Goal: Transaction & Acquisition: Purchase product/service

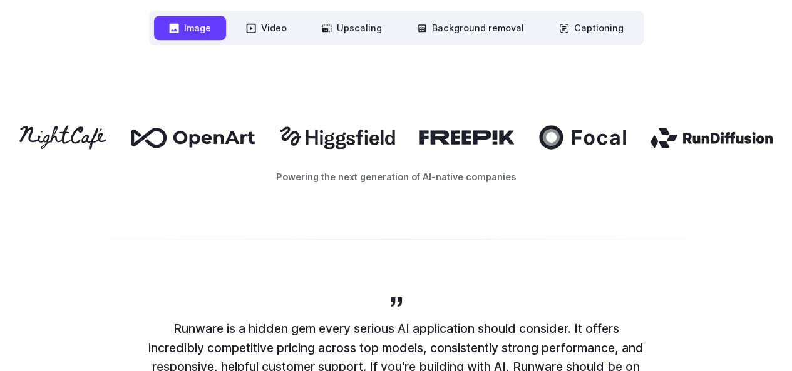
scroll to position [376, 0]
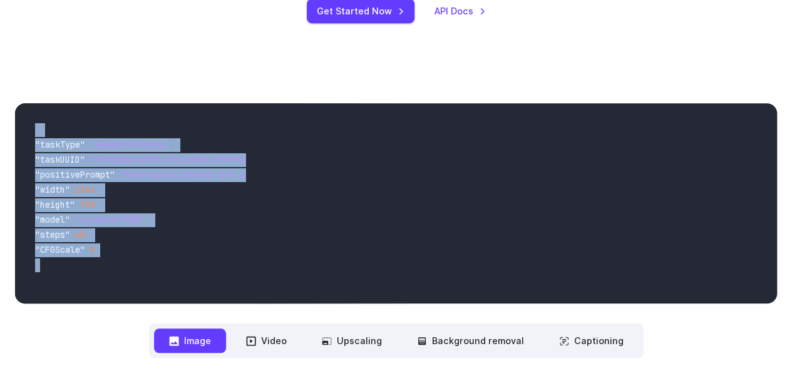
drag, startPoint x: 41, startPoint y: 132, endPoint x: 110, endPoint y: 271, distance: 154.6
click at [110, 271] on div "{ "taskType" : "imageInference" , "taskUUID" : "7f3ebcb6-b897-49e1-b98c-f5789d2…" at bounding box center [135, 203] width 241 height 200
copy code "{ "taskType" : "imageInference" , "taskUUID" : "7f3ebcb6-b897-49e1-b98c-f5789d2…"
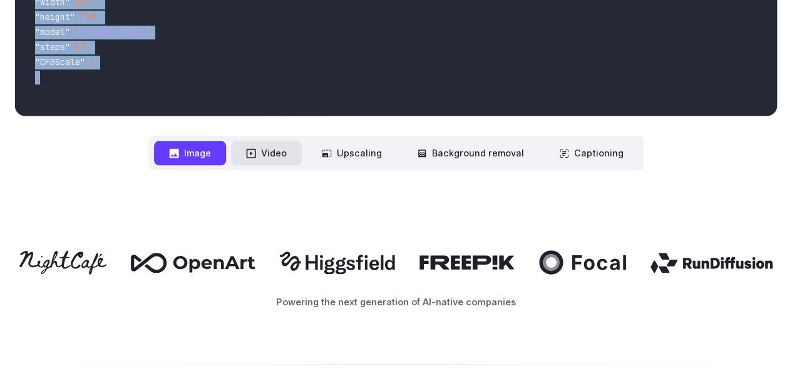
click at [263, 161] on button "Video" at bounding box center [266, 153] width 71 height 24
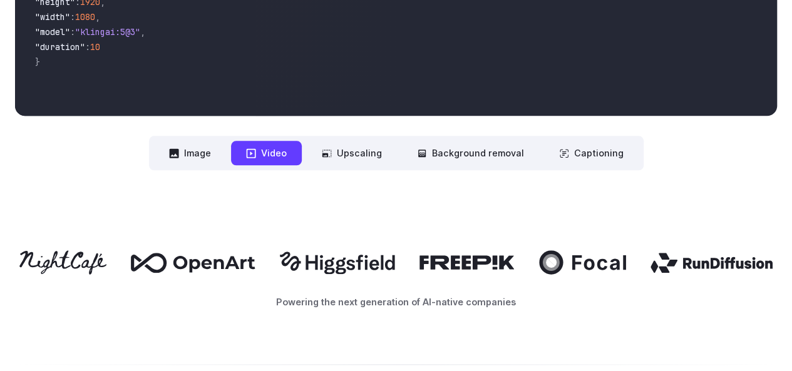
scroll to position [438, 0]
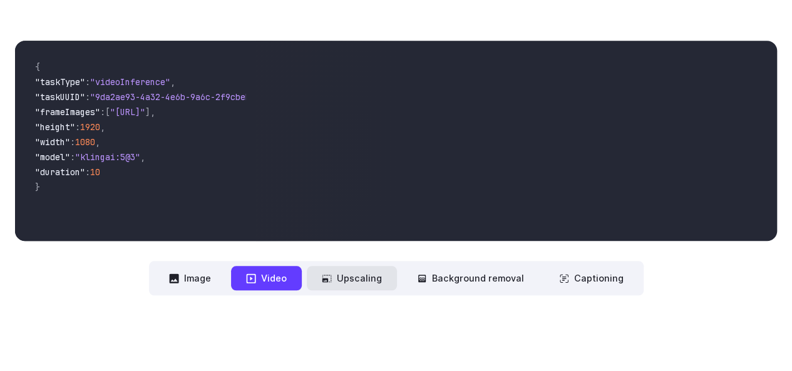
click at [378, 290] on button "Upscaling" at bounding box center [352, 278] width 90 height 24
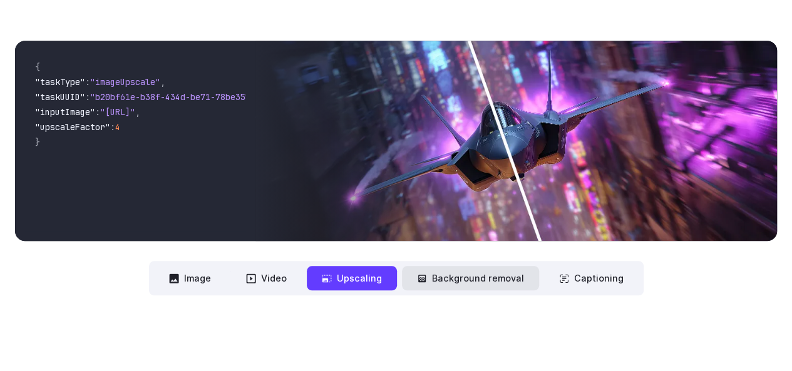
click at [490, 282] on button "Background removal" at bounding box center [470, 278] width 137 height 24
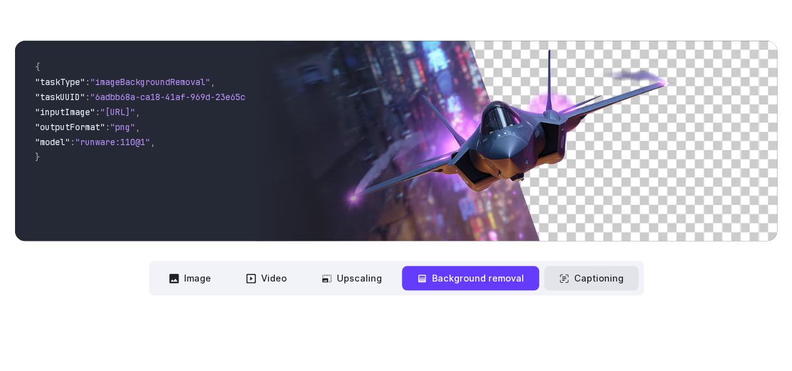
click at [595, 286] on button "Captioning" at bounding box center [591, 278] width 95 height 24
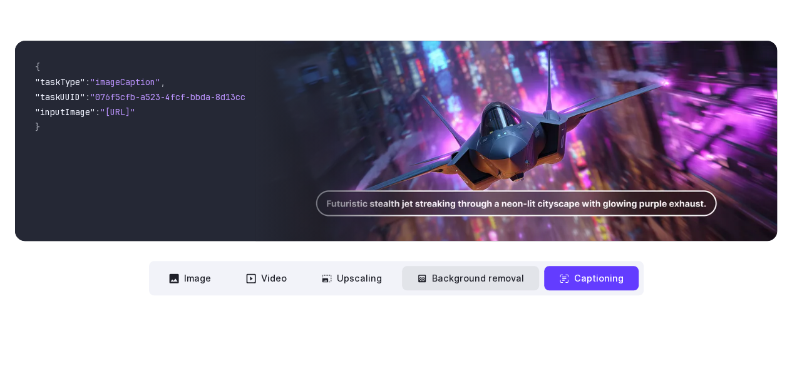
click at [500, 285] on button "Background removal" at bounding box center [470, 278] width 137 height 24
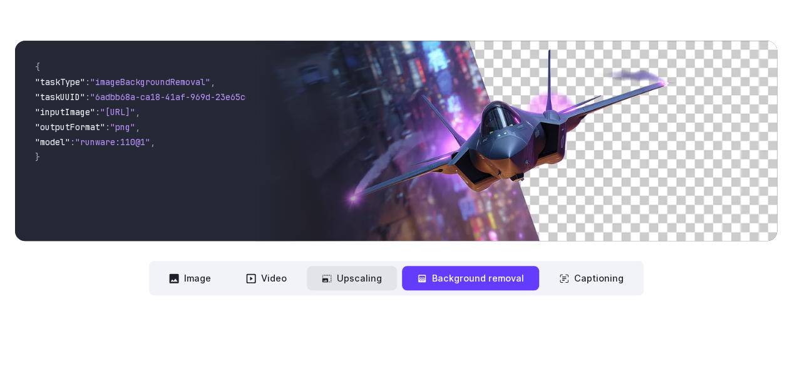
click at [385, 269] on button "Upscaling" at bounding box center [352, 278] width 90 height 24
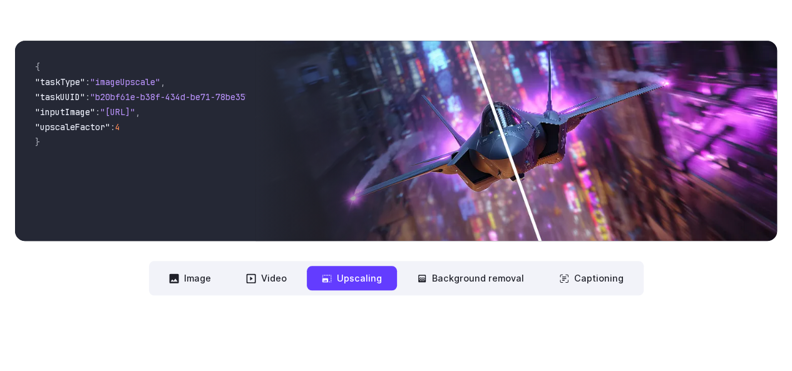
click at [304, 274] on nav "**********" at bounding box center [396, 278] width 495 height 34
click at [285, 274] on button "Video" at bounding box center [266, 278] width 71 height 24
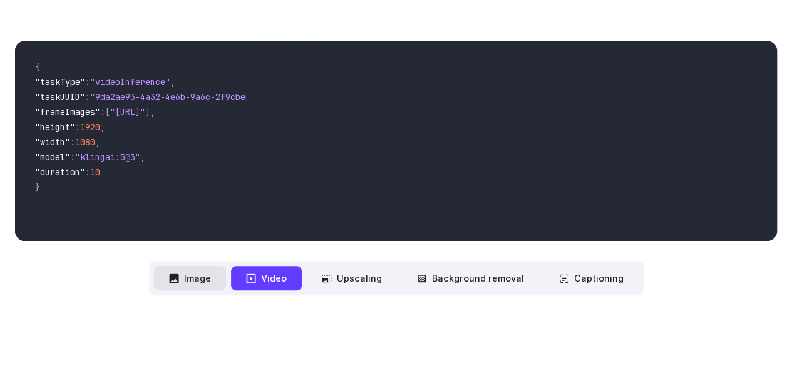
click at [222, 272] on button "Image" at bounding box center [190, 278] width 72 height 24
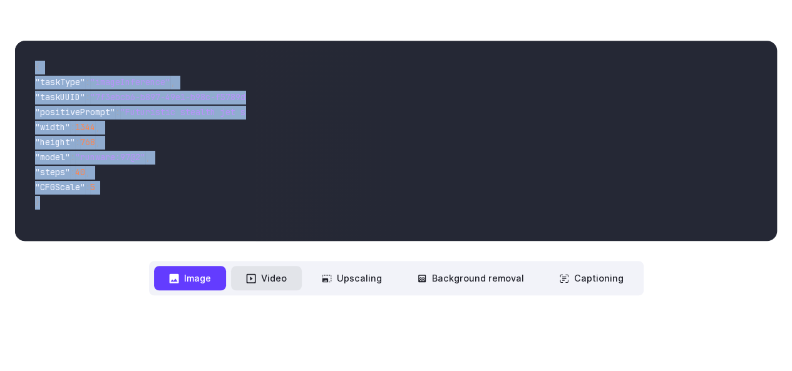
click at [267, 279] on button "Video" at bounding box center [266, 278] width 71 height 24
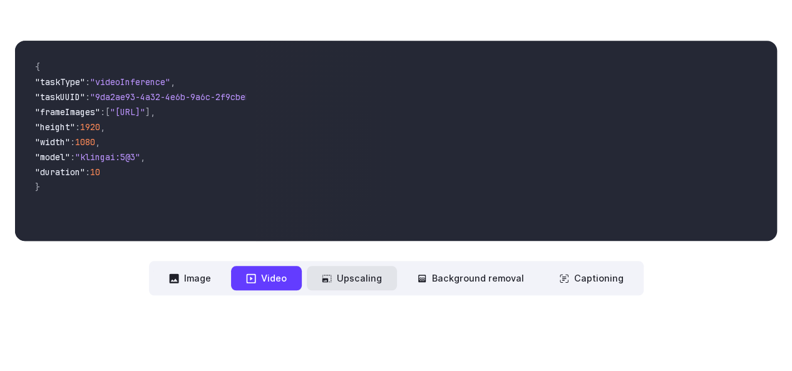
click at [374, 283] on button "Upscaling" at bounding box center [352, 278] width 90 height 24
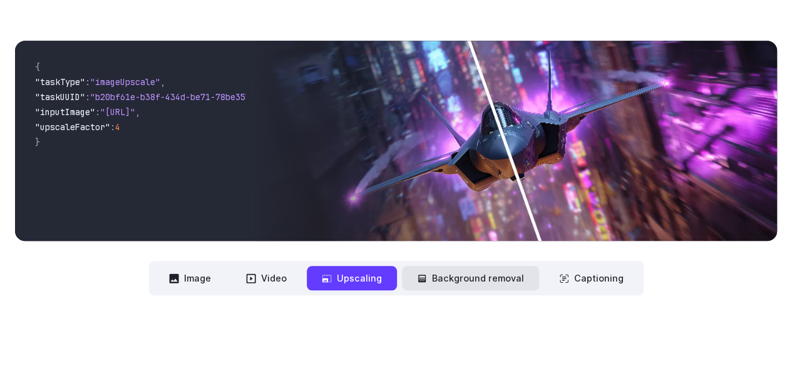
click at [458, 269] on button "Background removal" at bounding box center [470, 278] width 137 height 24
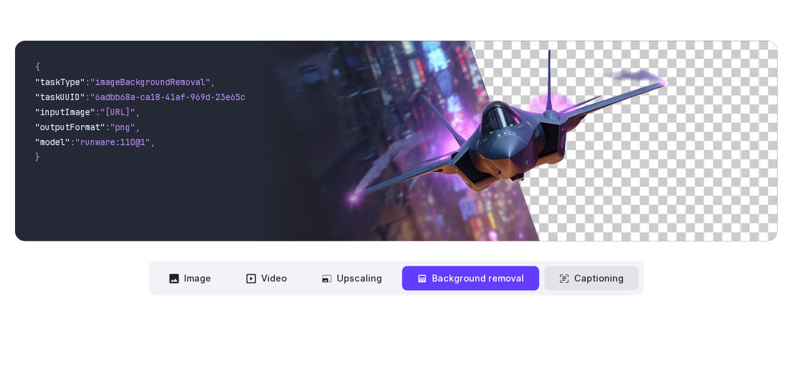
click at [574, 287] on button "Captioning" at bounding box center [591, 278] width 95 height 24
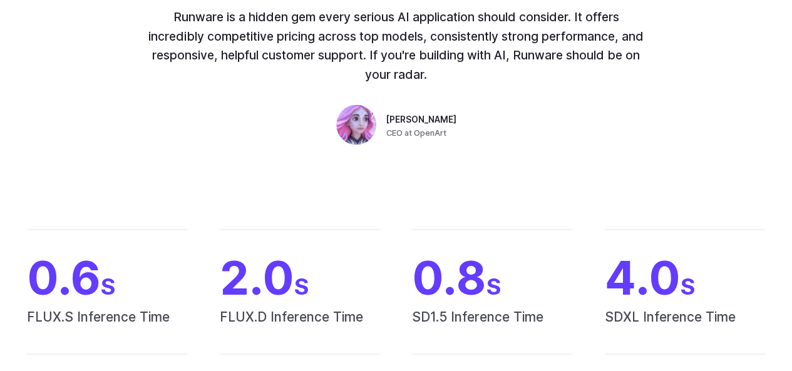
scroll to position [0, 0]
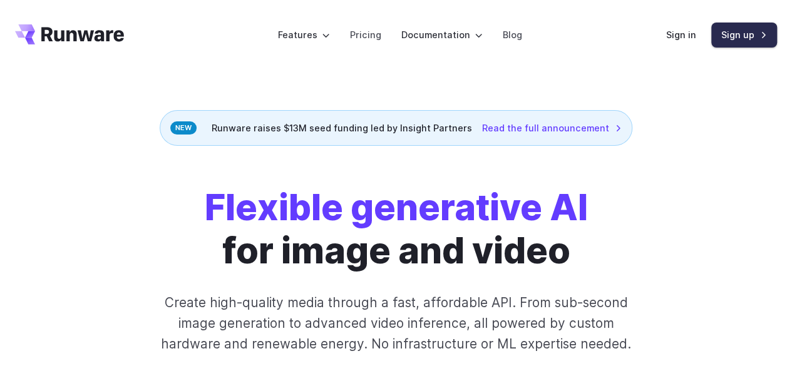
click at [750, 39] on link "Sign up" at bounding box center [745, 35] width 66 height 24
click at [684, 32] on link "Sign in" at bounding box center [681, 35] width 30 height 14
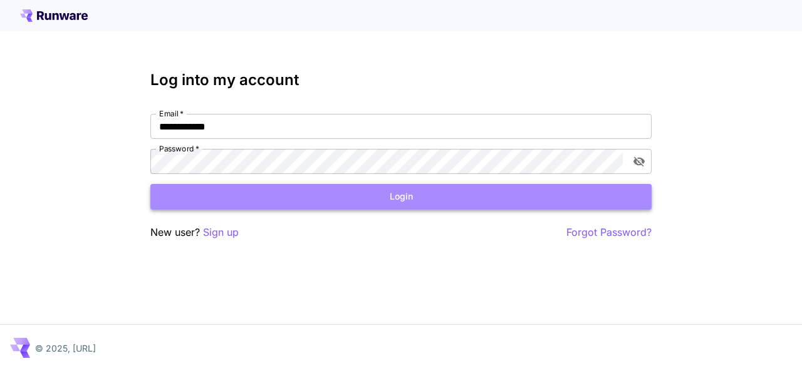
click at [389, 192] on button "Login" at bounding box center [400, 197] width 501 height 26
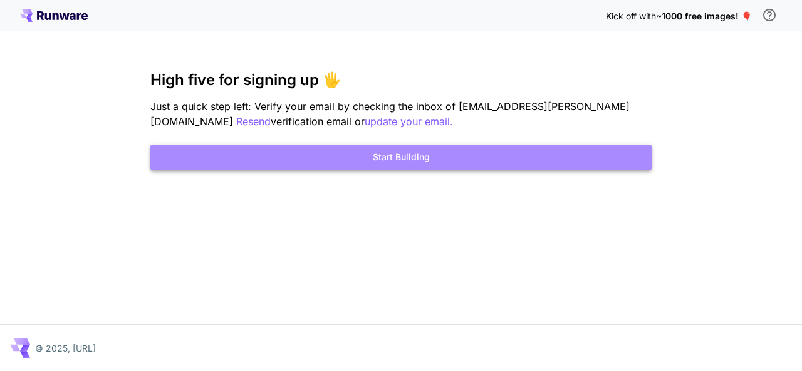
click at [328, 165] on button "Start Building" at bounding box center [400, 158] width 501 height 26
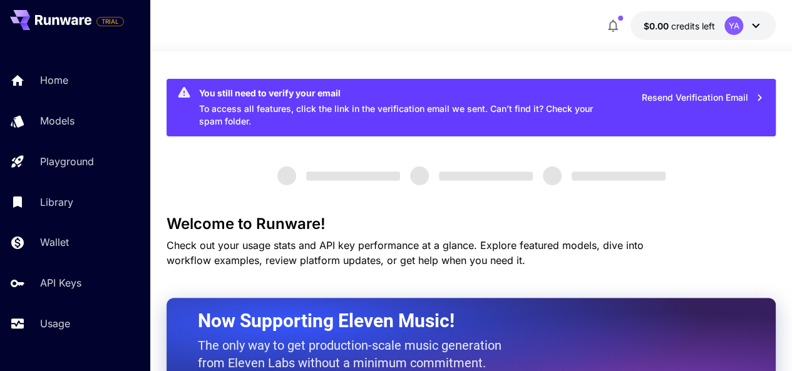
click at [620, 28] on icon "button" at bounding box center [613, 25] width 15 height 15
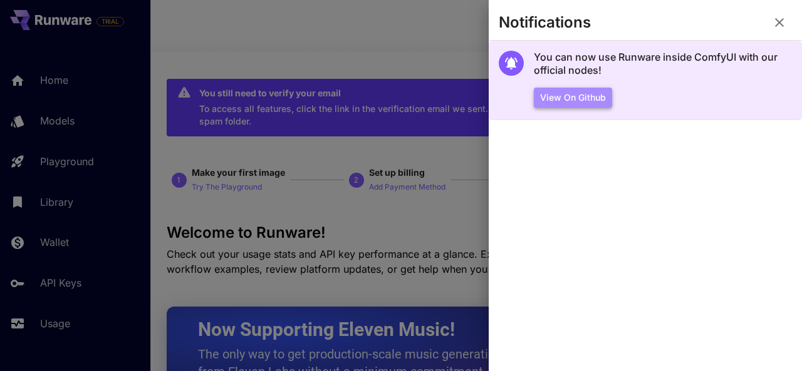
click at [567, 95] on button "View on Github" at bounding box center [573, 98] width 78 height 21
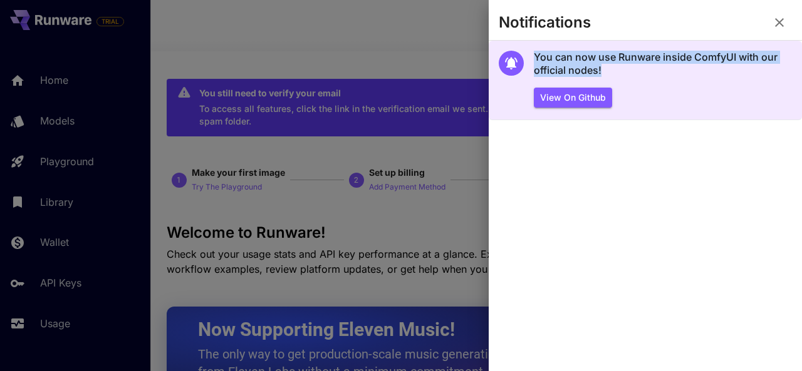
drag, startPoint x: 536, startPoint y: 53, endPoint x: 628, endPoint y: 77, distance: 95.1
click at [628, 77] on div "You can now use Runware inside ComfyUI with our official nodes! View on Github" at bounding box center [663, 79] width 258 height 57
copy h5 "You can now use Runware inside ComfyUI with our official nodes!"
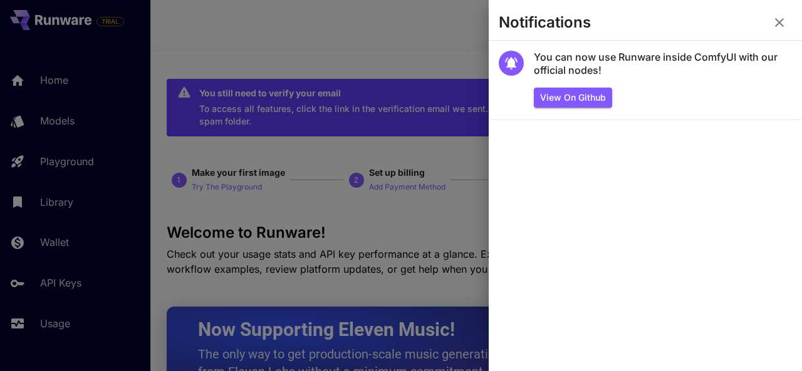
click at [407, 122] on div at bounding box center [401, 185] width 802 height 371
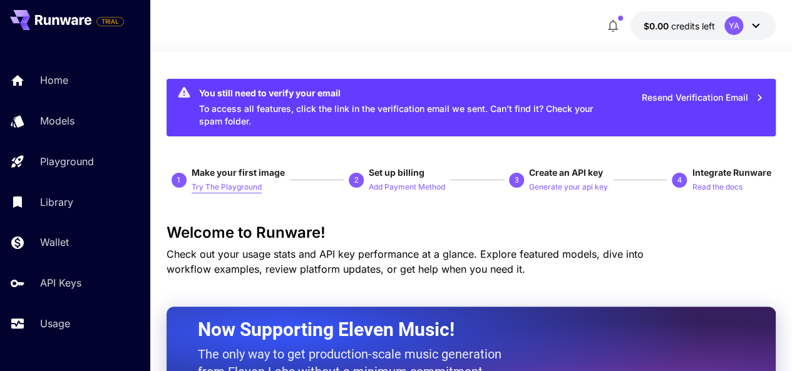
click at [229, 182] on p "Try The Playground" at bounding box center [227, 188] width 70 height 12
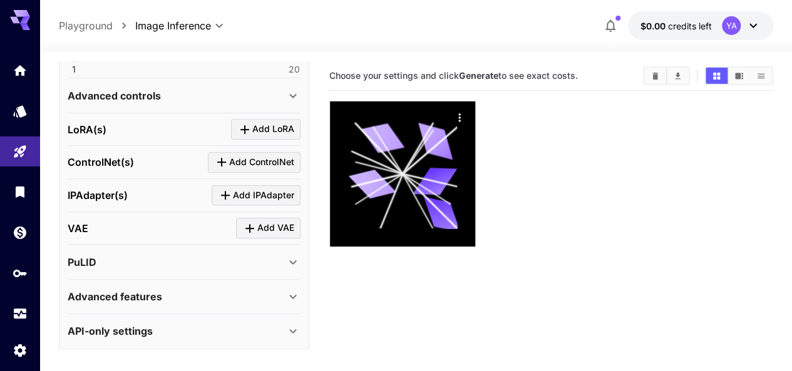
click at [680, 29] on span "credits left" at bounding box center [690, 26] width 44 height 11
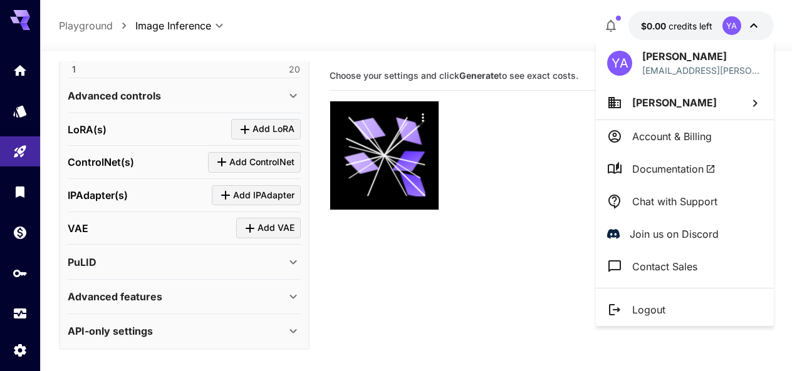
click at [30, 16] on div at bounding box center [401, 185] width 802 height 371
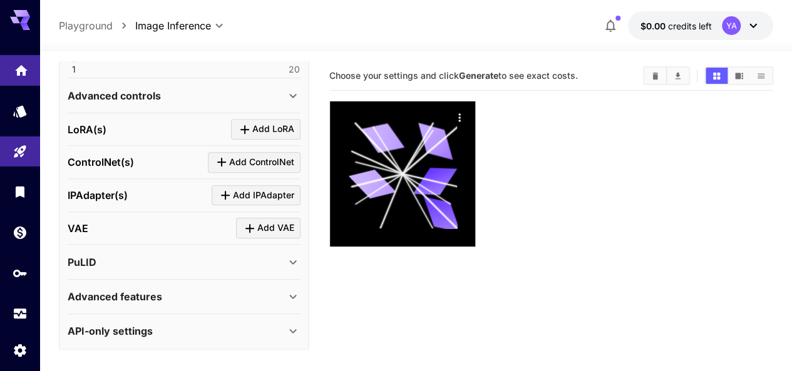
drag, startPoint x: 16, startPoint y: 85, endPoint x: 22, endPoint y: 73, distance: 12.9
click at [15, 85] on link at bounding box center [20, 70] width 40 height 31
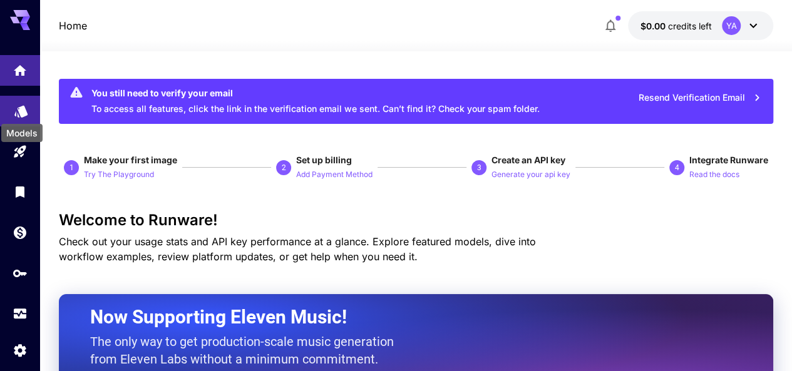
click at [22, 110] on icon "Models" at bounding box center [20, 107] width 13 height 12
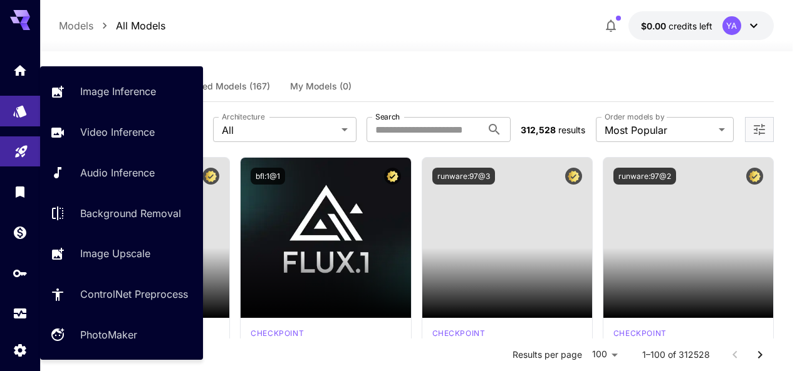
click at [16, 158] on link at bounding box center [20, 152] width 40 height 31
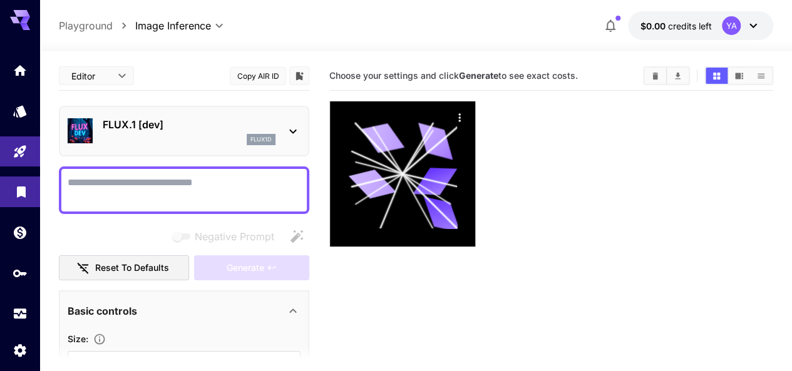
click at [14, 195] on icon "Library" at bounding box center [21, 188] width 15 height 15
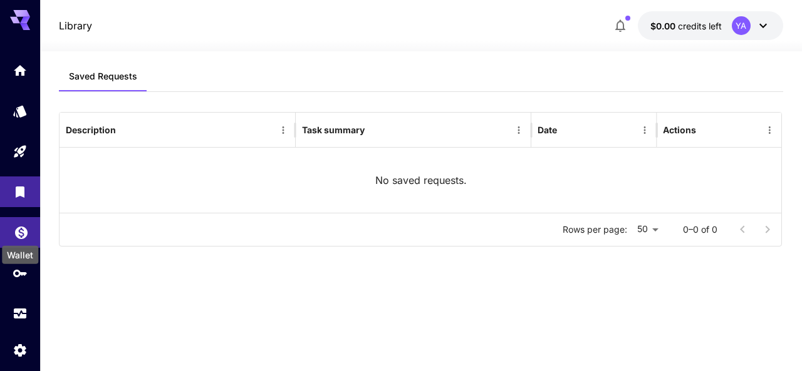
click at [25, 228] on icon "Wallet" at bounding box center [21, 229] width 13 height 13
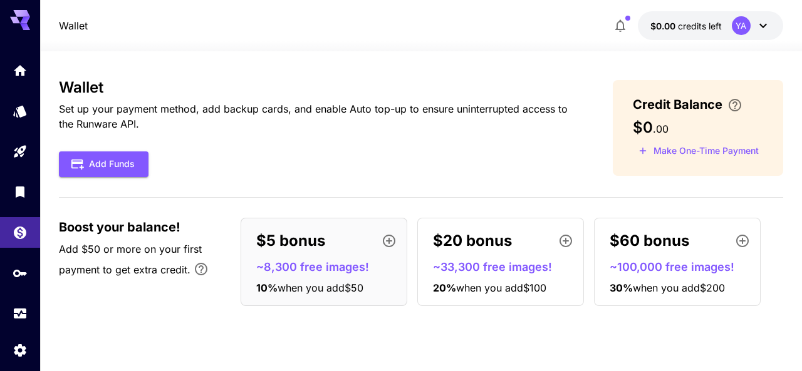
drag, startPoint x: 117, startPoint y: 165, endPoint x: 452, endPoint y: 180, distance: 336.1
click at [413, 198] on div "Wallet Set up your payment method, add backup cards, and enable Auto top-up to …" at bounding box center [420, 197] width 723 height 237
click at [114, 156] on button "Add Funds" at bounding box center [104, 165] width 90 height 26
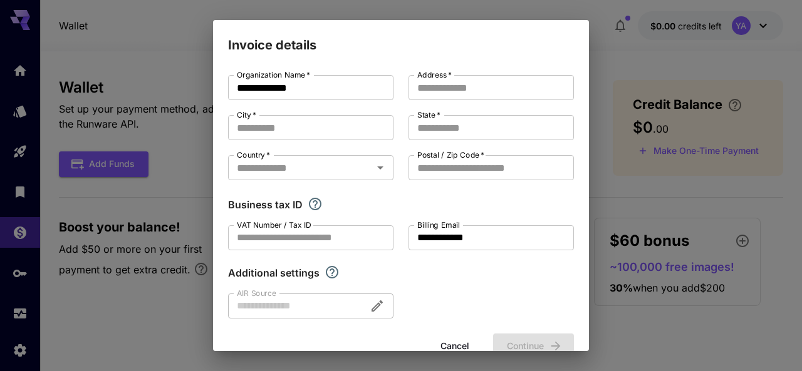
click at [306, 110] on div "**********" at bounding box center [401, 197] width 346 height 244
drag, startPoint x: 302, startPoint y: 135, endPoint x: 319, endPoint y: 119, distance: 23.5
click at [301, 135] on input "City   *" at bounding box center [310, 127] width 165 height 25
click at [438, 91] on input "Address   *" at bounding box center [490, 87] width 165 height 25
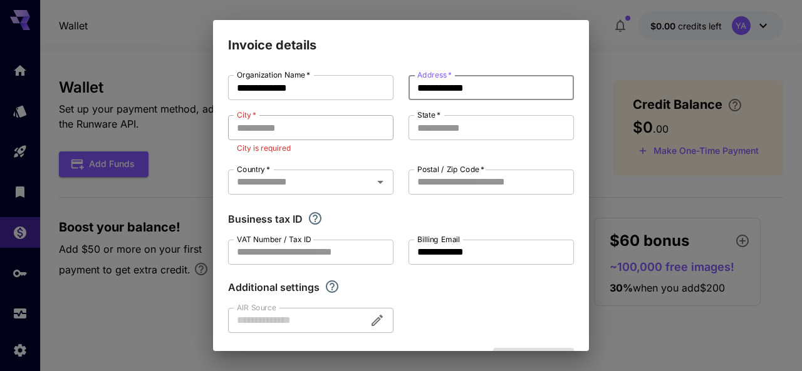
type input "**********"
click at [350, 131] on input "City   *" at bounding box center [310, 127] width 165 height 25
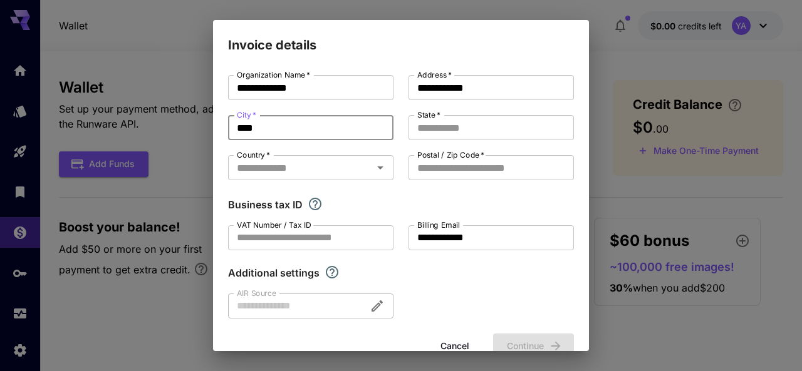
type input "****"
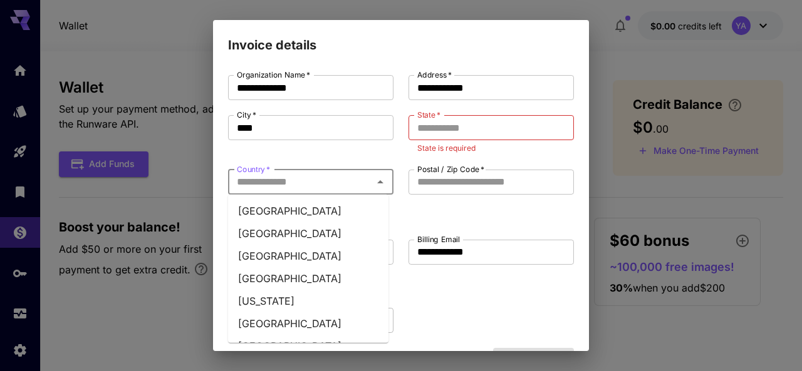
click at [323, 167] on div "**********" at bounding box center [401, 204] width 346 height 258
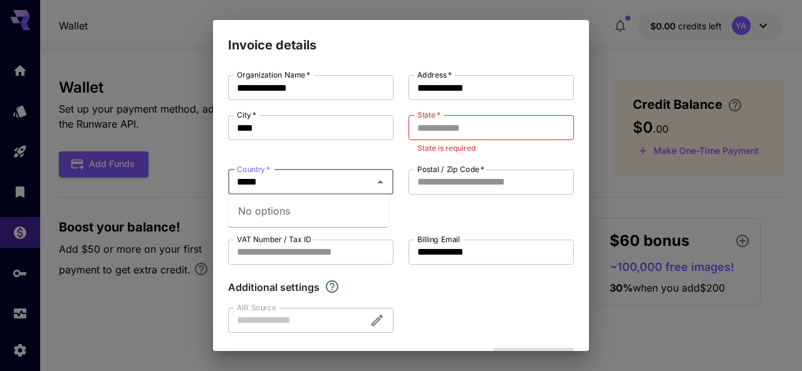
type input "****"
click at [276, 215] on li "Indonesia" at bounding box center [308, 211] width 160 height 23
click at [438, 182] on input "Postal / Zip Code   *" at bounding box center [490, 182] width 165 height 25
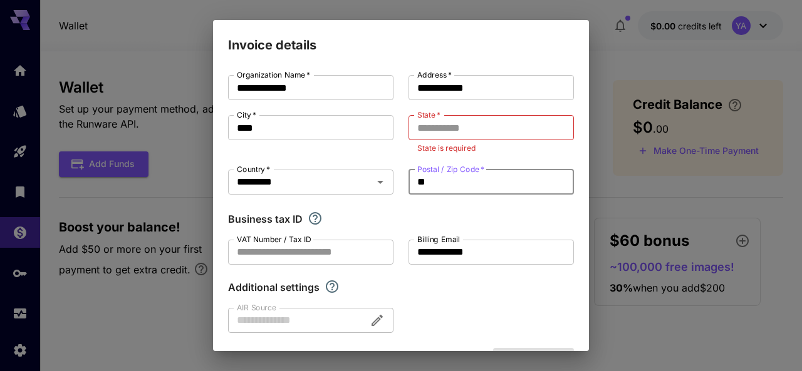
type input "*"
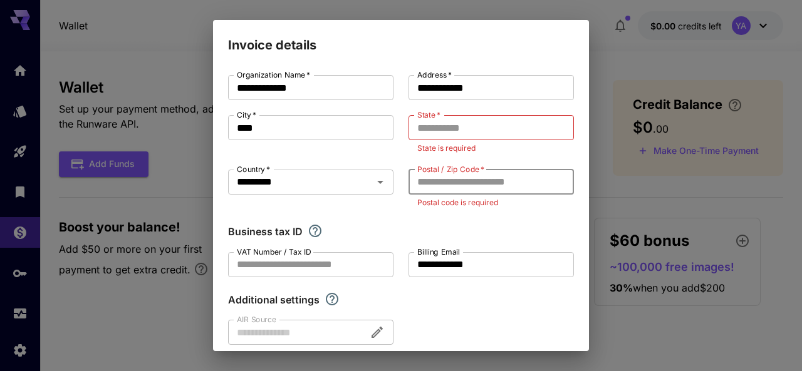
type input "*"
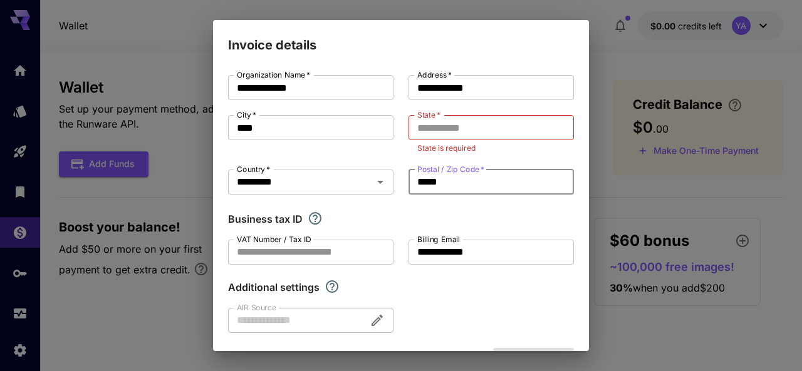
type input "*****"
click at [456, 145] on p "State is required" at bounding box center [491, 148] width 148 height 13
click at [455, 126] on input "State   *" at bounding box center [490, 127] width 165 height 25
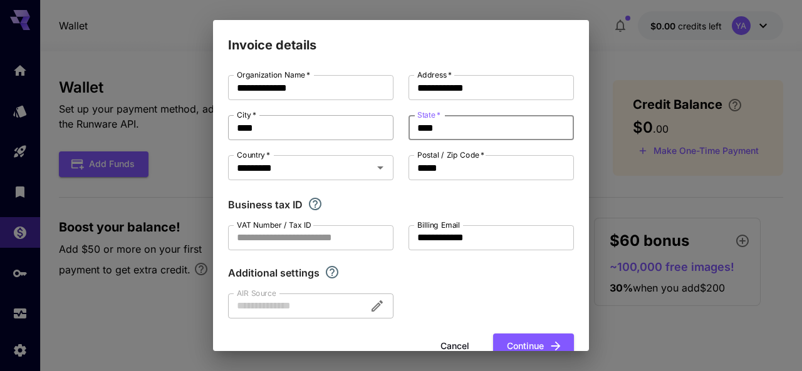
type input "****"
click at [296, 123] on input "****" at bounding box center [310, 127] width 165 height 25
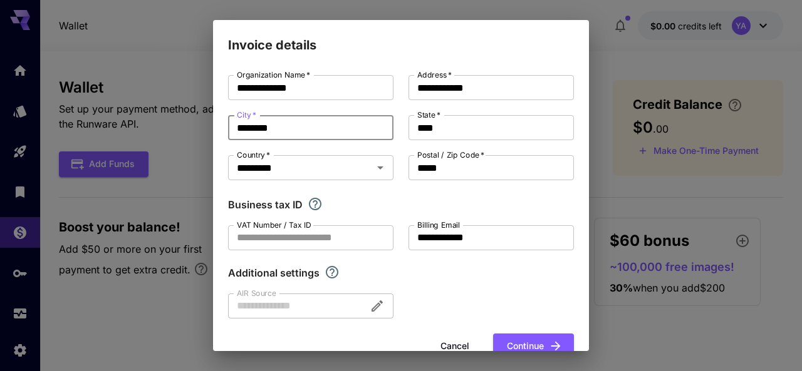
scroll to position [30, 0]
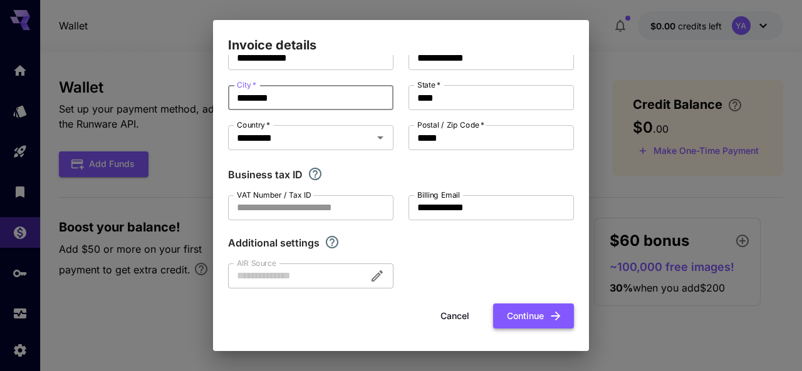
type input "********"
click at [531, 312] on button "Continue" at bounding box center [533, 317] width 81 height 26
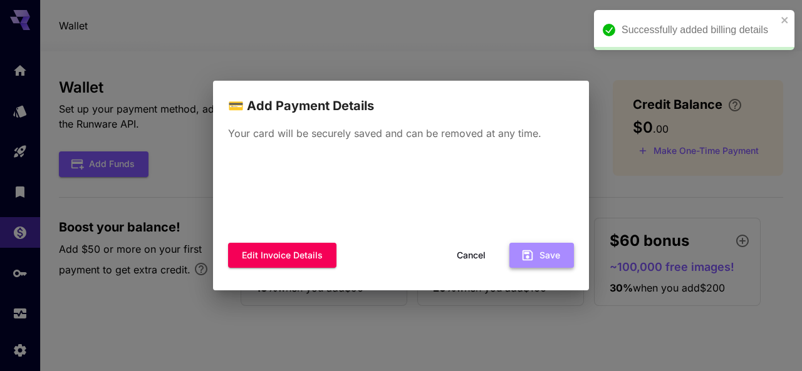
click at [550, 256] on button "Save" at bounding box center [541, 256] width 65 height 26
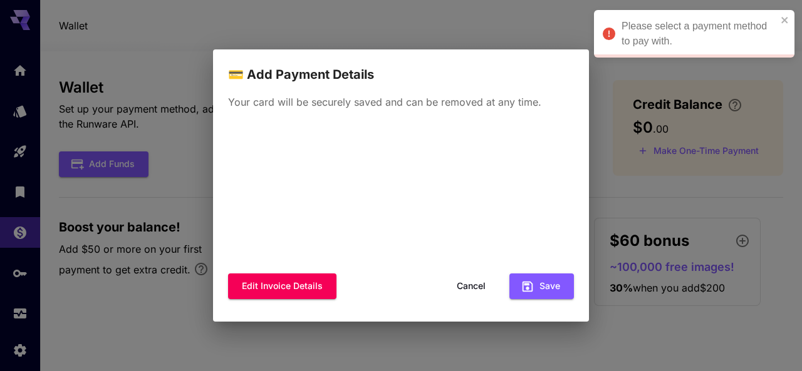
click at [480, 274] on button "Cancel" at bounding box center [471, 287] width 56 height 26
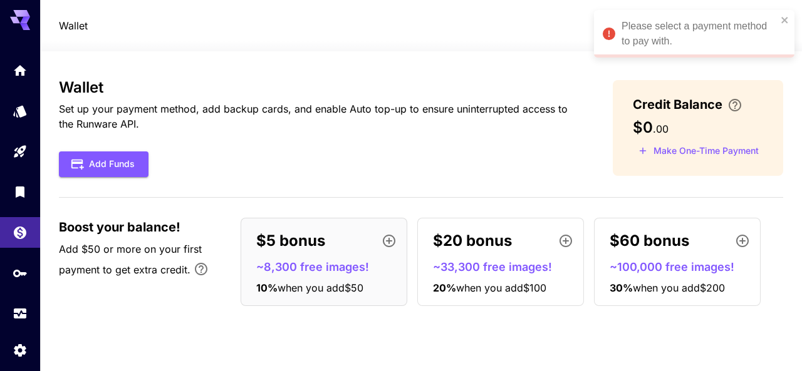
click at [474, 281] on p "20 % when you add $100" at bounding box center [505, 288] width 145 height 15
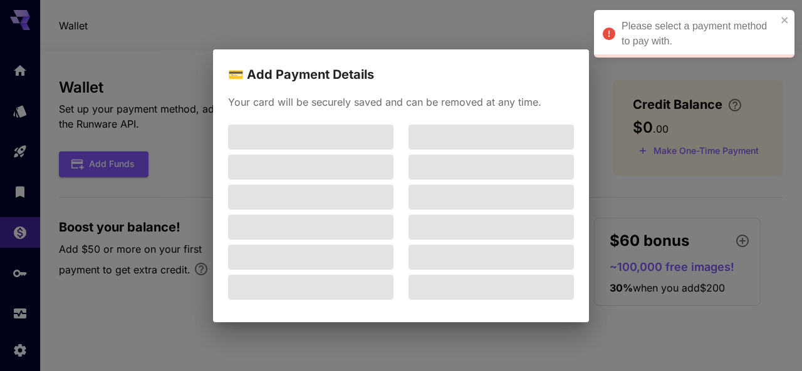
click at [637, 147] on div "💳 Add Payment Details Your card will be securely saved and can be removed at an…" at bounding box center [401, 185] width 802 height 371
click at [563, 62] on h2 "💳 Add Payment Details" at bounding box center [401, 66] width 376 height 35
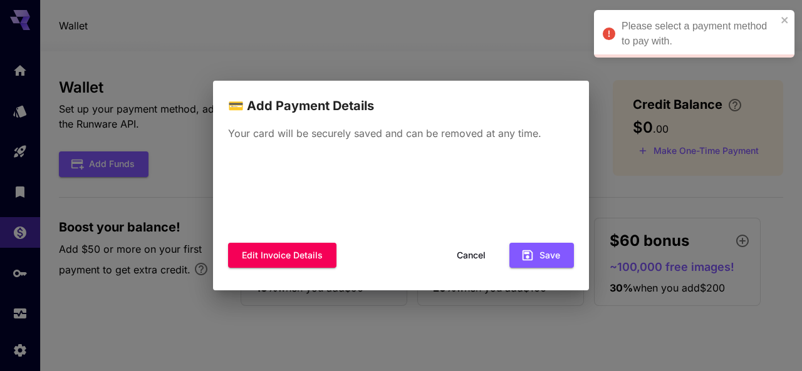
click at [474, 239] on div "Edit invoice details Cancel Save" at bounding box center [401, 215] width 346 height 125
click at [470, 253] on button "Cancel" at bounding box center [471, 256] width 56 height 26
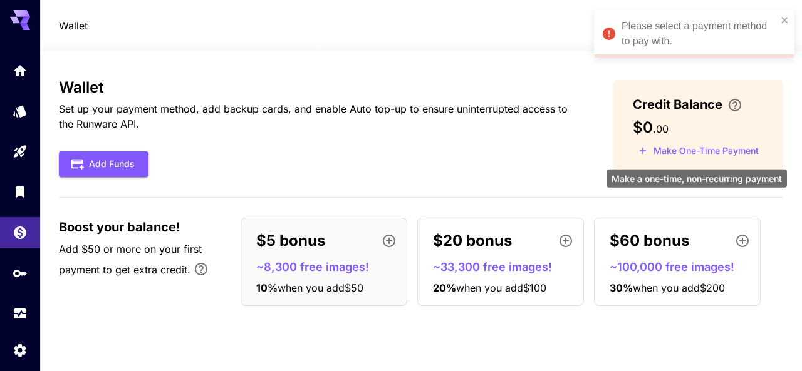
click at [652, 148] on button "Make One-Time Payment" at bounding box center [699, 151] width 132 height 19
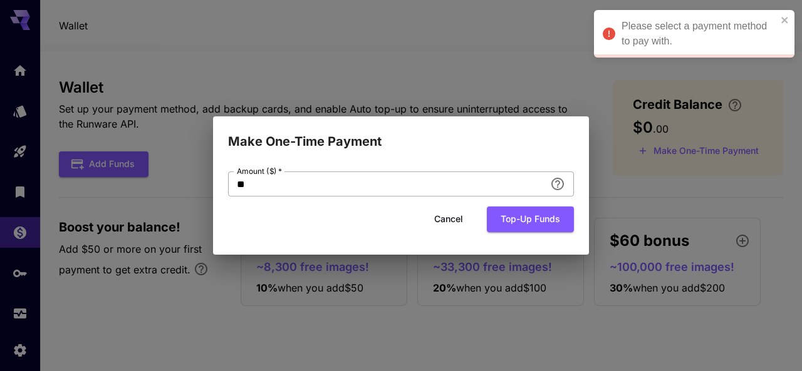
click at [442, 182] on input "**" at bounding box center [386, 184] width 317 height 25
click at [441, 182] on input "**" at bounding box center [386, 184] width 317 height 25
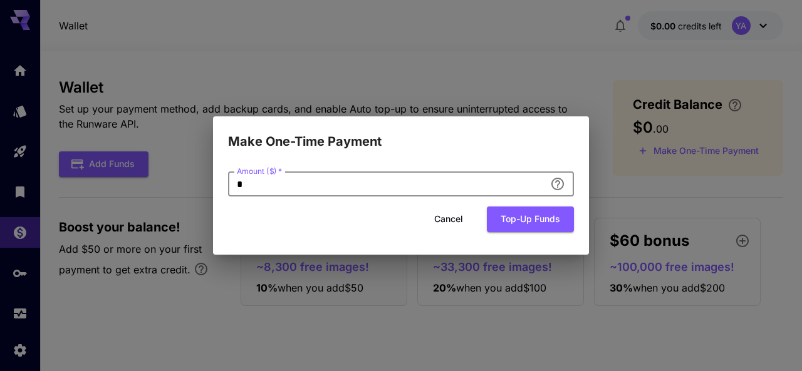
drag, startPoint x: 431, startPoint y: 178, endPoint x: 202, endPoint y: 184, distance: 229.3
click at [202, 184] on div "Make One-Time Payment Amount ($)   * * Amount ($)   * Cancel Top-up funds" at bounding box center [401, 185] width 802 height 371
type input "*"
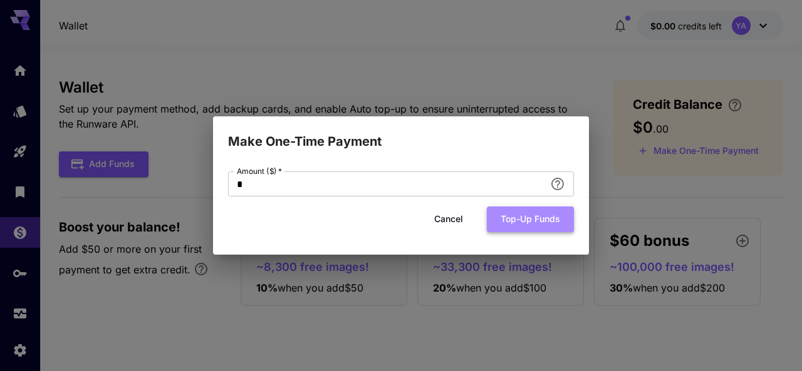
click at [524, 225] on button "Top-up funds" at bounding box center [530, 220] width 87 height 26
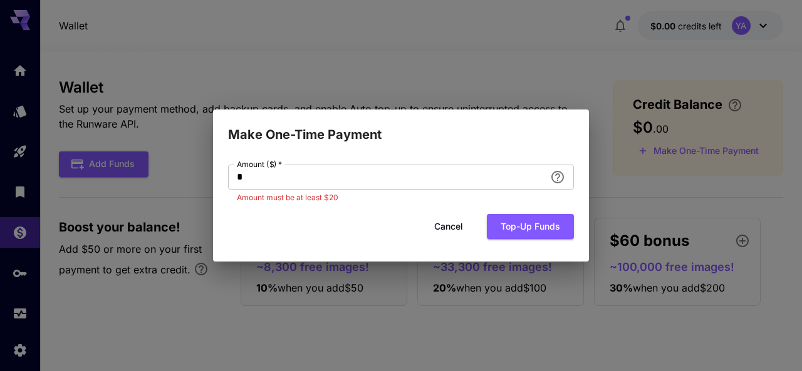
click at [504, 84] on div "Make One-Time Payment Amount ($)   * * Amount ($)   * Amount must be at least $…" at bounding box center [401, 185] width 802 height 371
drag, startPoint x: 413, startPoint y: 231, endPoint x: 445, endPoint y: 230, distance: 31.3
click at [415, 231] on div "Cancel Top-up funds" at bounding box center [401, 227] width 346 height 26
click at [445, 230] on button "Cancel" at bounding box center [448, 227] width 56 height 26
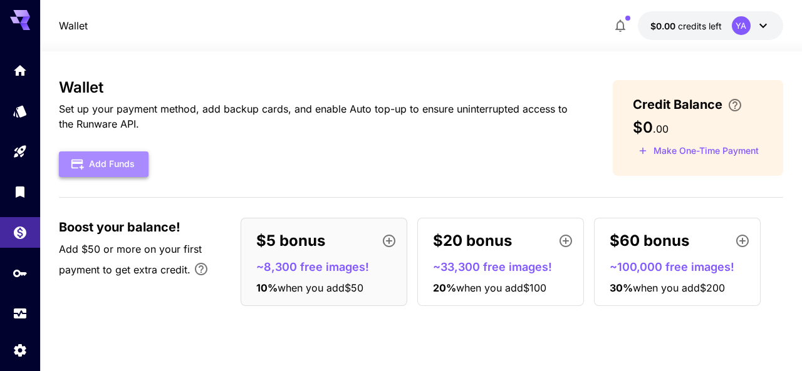
click at [113, 176] on button "Add Funds" at bounding box center [104, 165] width 90 height 26
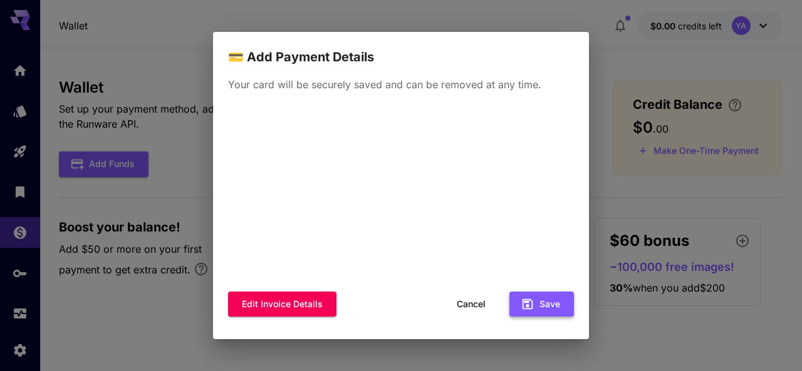
click at [546, 292] on button "Save" at bounding box center [541, 305] width 65 height 26
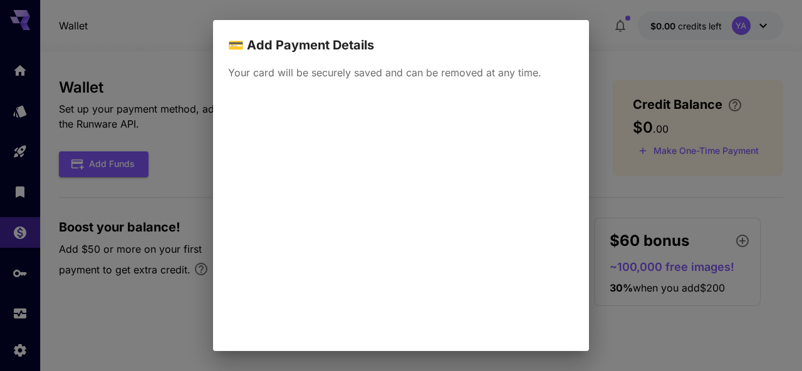
scroll to position [79, 0]
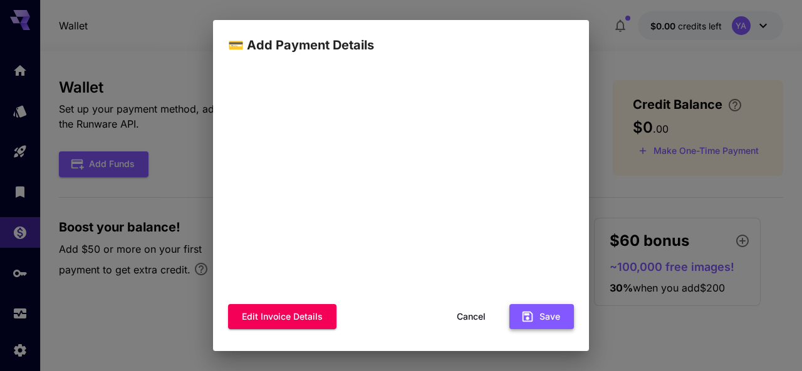
click at [530, 313] on button "Save" at bounding box center [541, 317] width 65 height 26
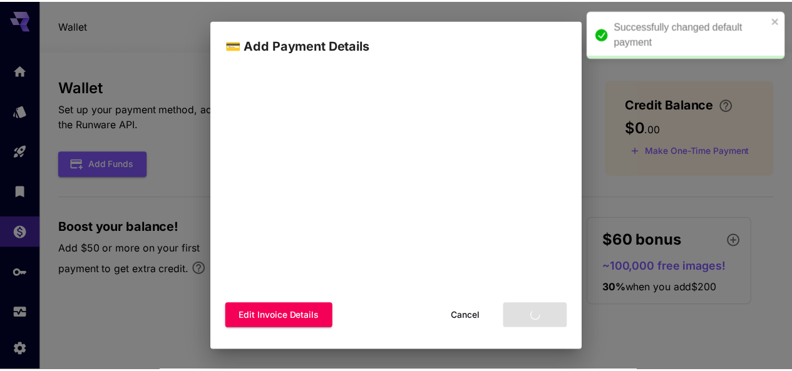
scroll to position [0, 0]
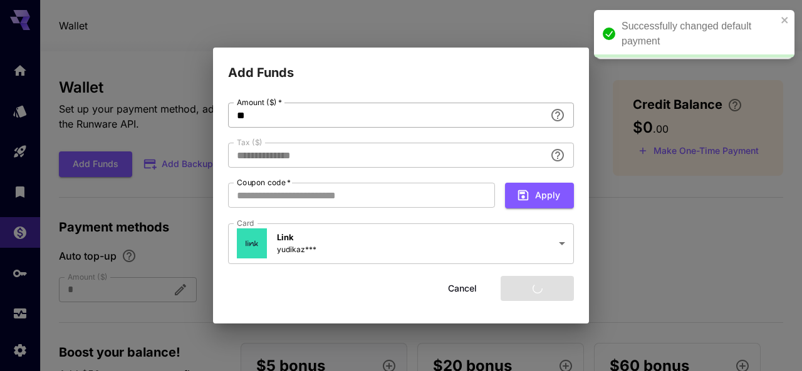
type input "****"
click at [331, 123] on input "**" at bounding box center [386, 115] width 317 height 25
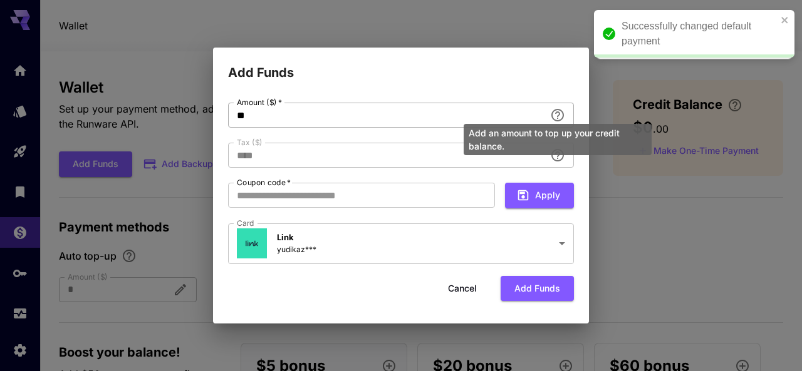
click at [561, 116] on div "Add an amount to top up your credit balance." at bounding box center [557, 135] width 190 height 41
click at [489, 120] on div "Add an amount to top up your credit balance." at bounding box center [557, 135] width 190 height 41
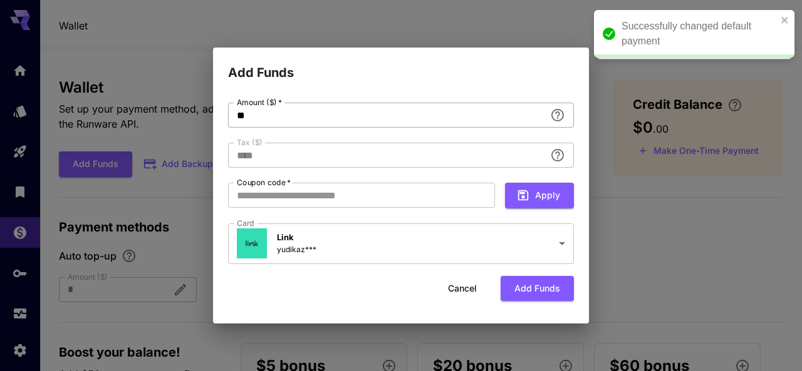
click at [375, 123] on input "**" at bounding box center [386, 115] width 317 height 25
type input "*"
click at [355, 68] on h2 "Add Funds" at bounding box center [401, 65] width 376 height 35
type input "****"
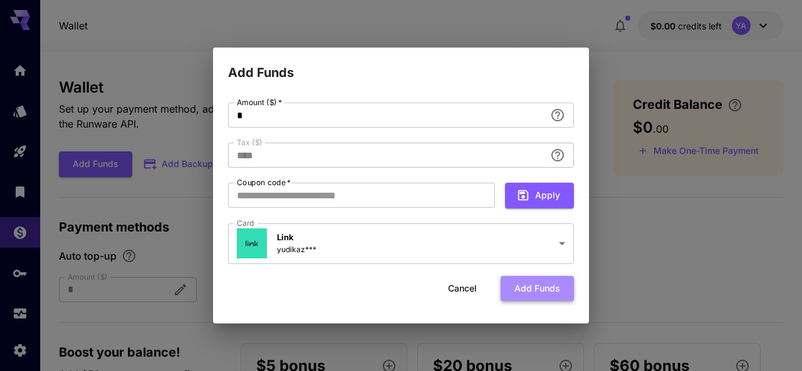
click at [547, 282] on button "Add funds" at bounding box center [536, 289] width 73 height 26
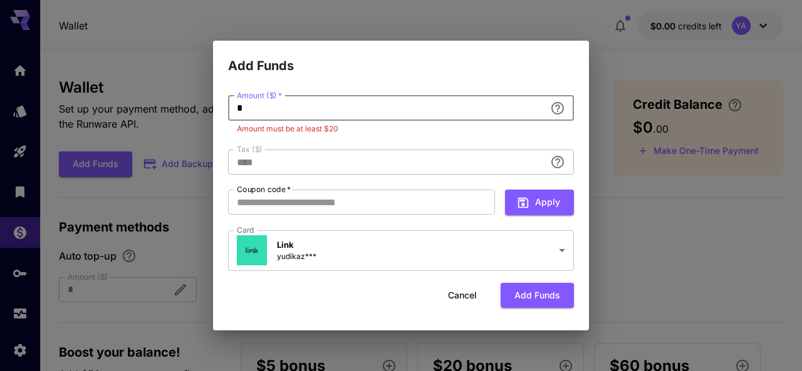
click at [343, 106] on input "*" at bounding box center [386, 108] width 317 height 25
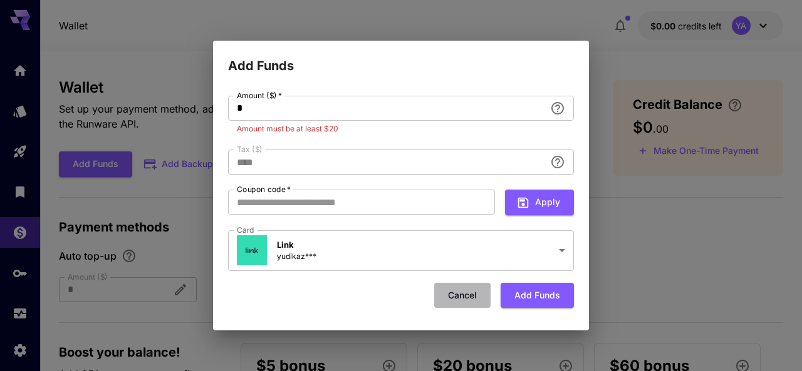
click at [460, 289] on button "Cancel" at bounding box center [462, 296] width 56 height 26
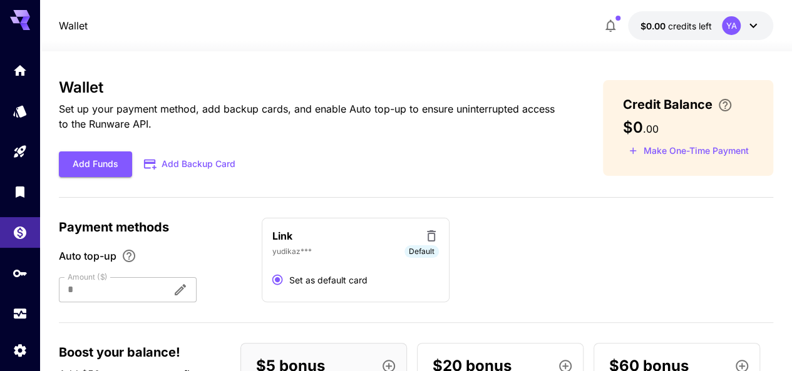
click at [631, 118] on div "Credit Balance $0 . 00 Make One-Time Payment" at bounding box center [688, 128] width 170 height 96
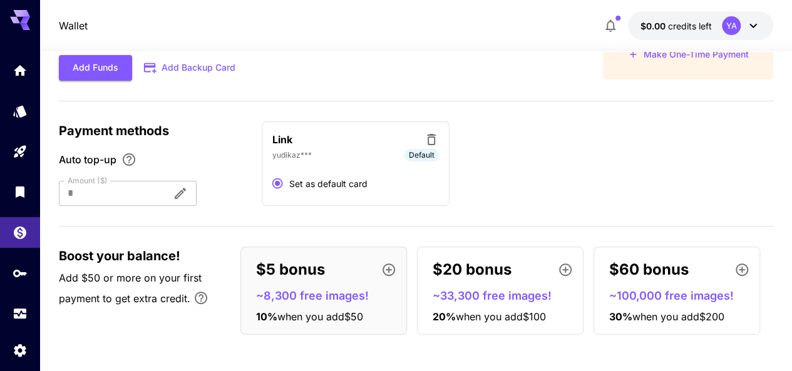
click at [162, 186] on div at bounding box center [110, 193] width 103 height 25
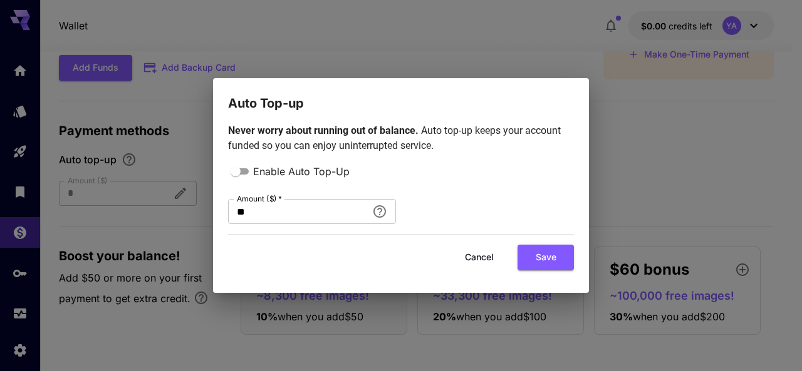
click at [484, 254] on button "Cancel" at bounding box center [479, 258] width 56 height 26
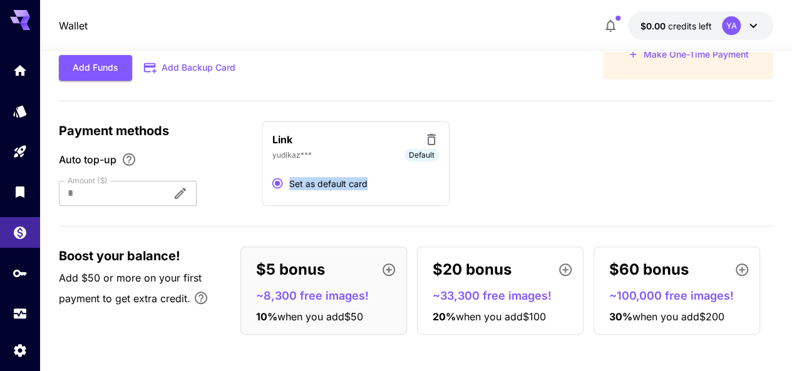
drag, startPoint x: 351, startPoint y: 167, endPoint x: 203, endPoint y: 214, distance: 155.7
click at [242, 208] on div "Wallet Set up your payment method, add backup cards, and enable Auto top-up to …" at bounding box center [416, 163] width 715 height 363
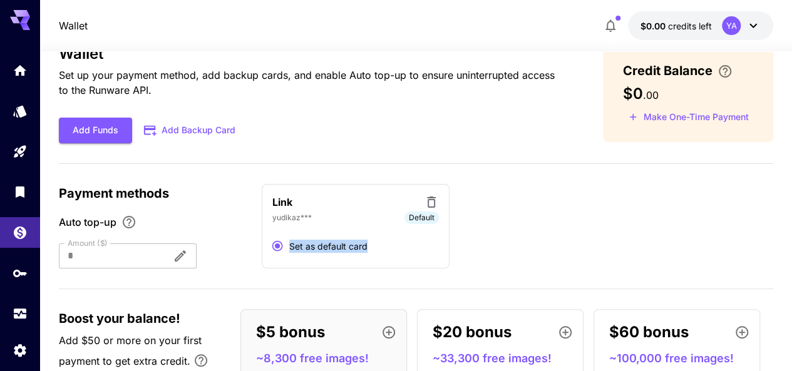
scroll to position [0, 0]
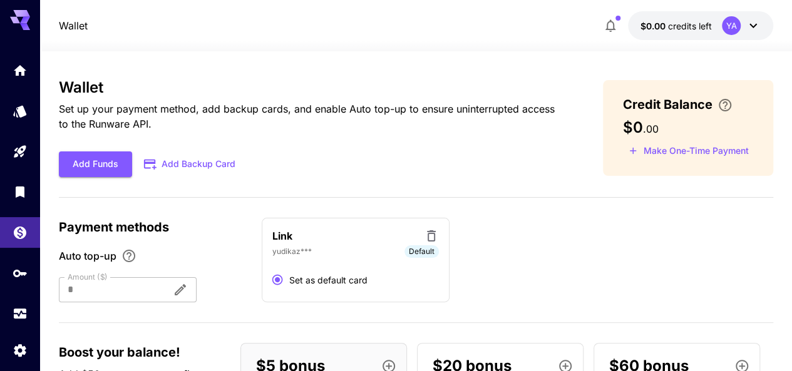
click at [173, 65] on div "Wallet Set up your payment method, add backup cards, and enable Auto top-up to …" at bounding box center [416, 260] width 715 height 418
